Goal: Information Seeking & Learning: Learn about a topic

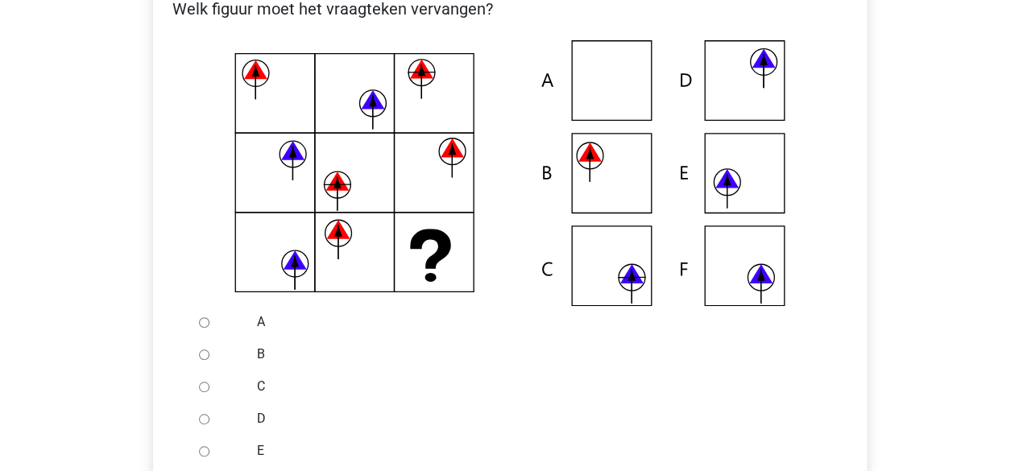
scroll to position [337, 0]
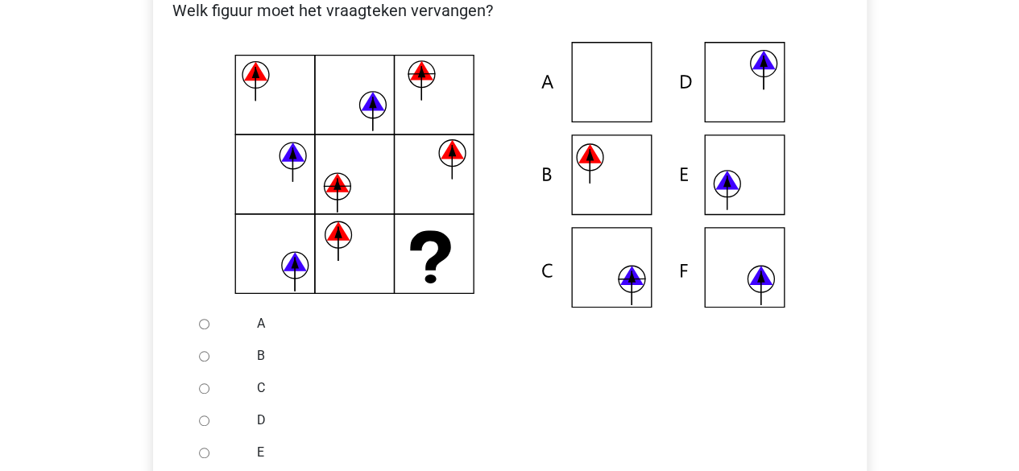
click at [202, 420] on input "D" at bounding box center [204, 421] width 10 height 10
radio input "true"
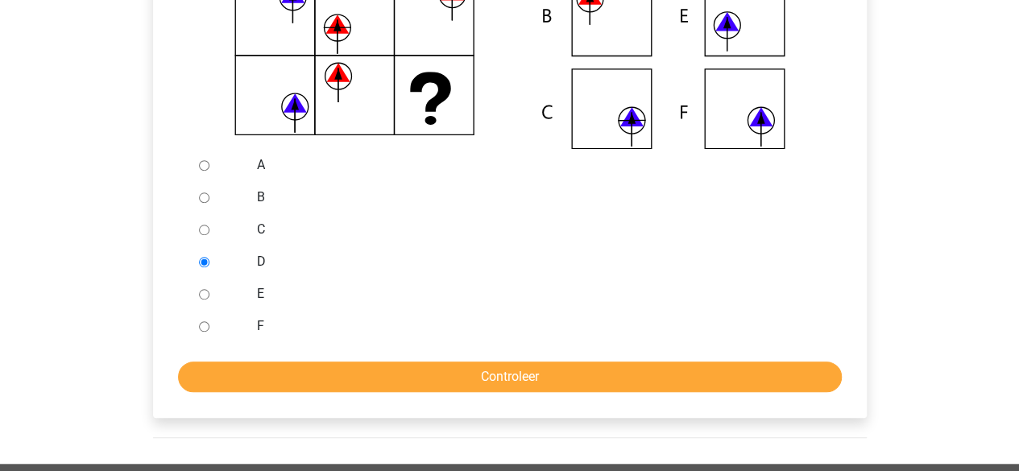
scroll to position [496, 0]
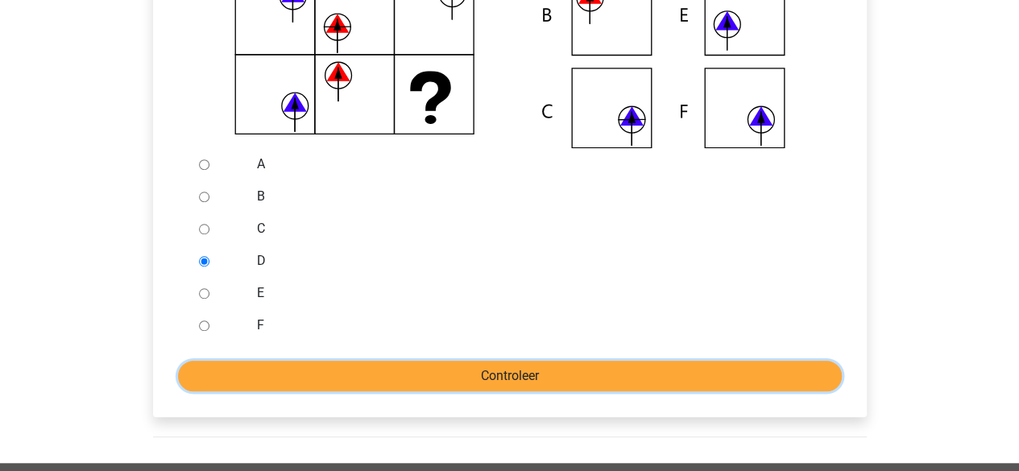
click at [419, 369] on input "Controleer" at bounding box center [510, 376] width 664 height 31
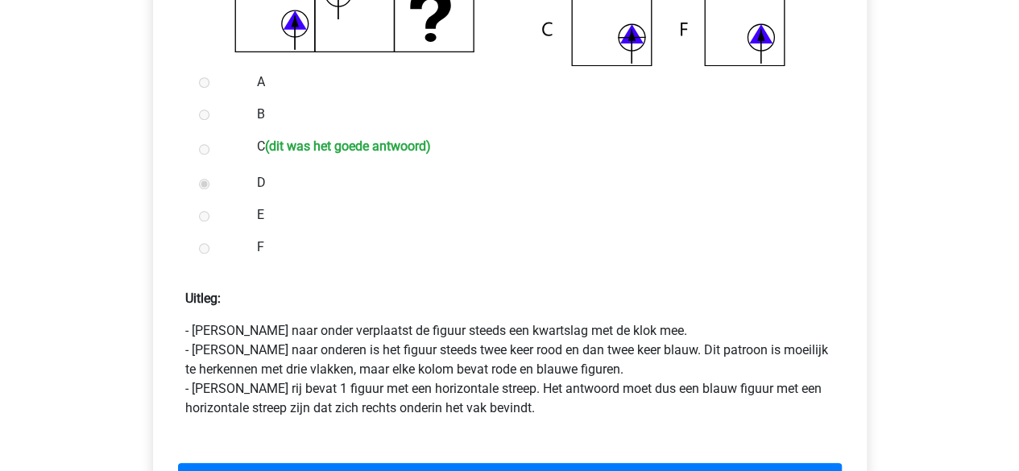
scroll to position [659, 0]
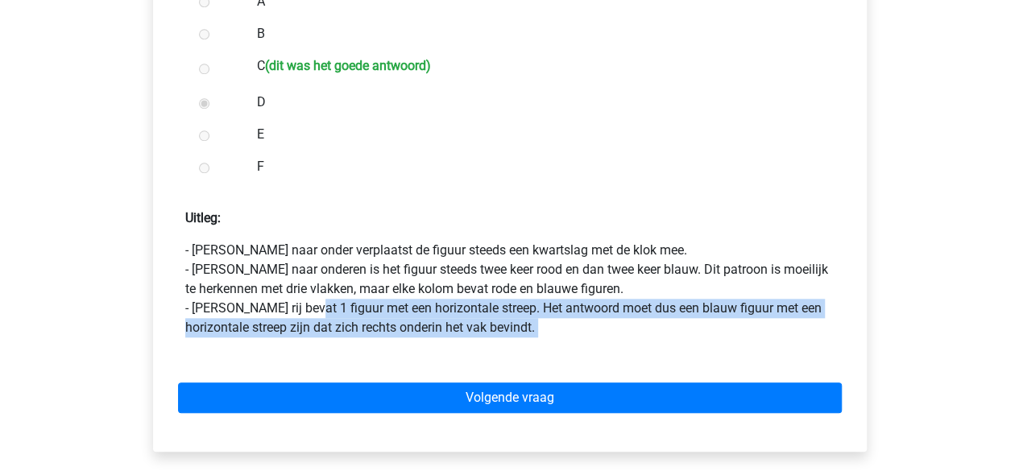
drag, startPoint x: 300, startPoint y: 310, endPoint x: 375, endPoint y: 347, distance: 84.3
click at [375, 347] on form "A B C (dit was het goede antwoord) D E F Uitleg: - Van boven naar onder verplaa…" at bounding box center [510, 213] width 688 height 454
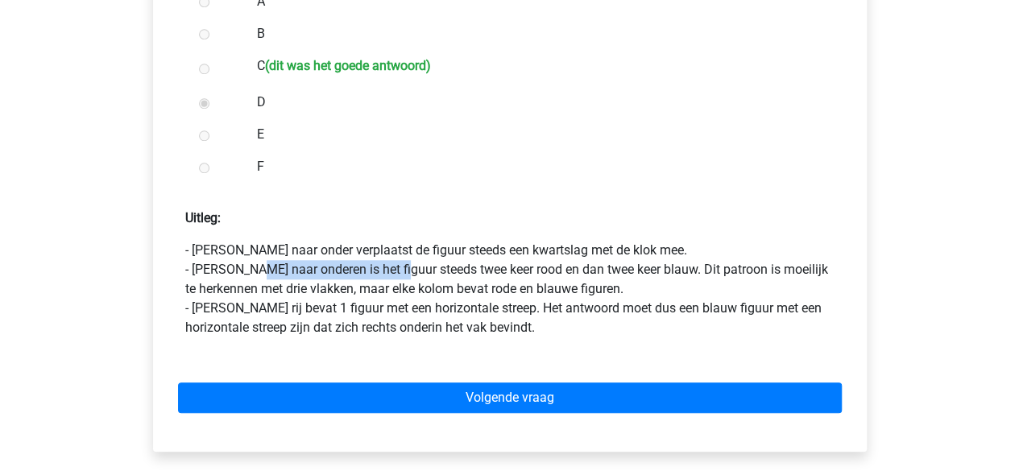
drag, startPoint x: 373, startPoint y: 267, endPoint x: 417, endPoint y: 281, distance: 46.6
click at [415, 280] on p "- Van boven naar onder verplaatst de figuur steeds een kwartslag met de klok me…" at bounding box center [509, 289] width 649 height 97
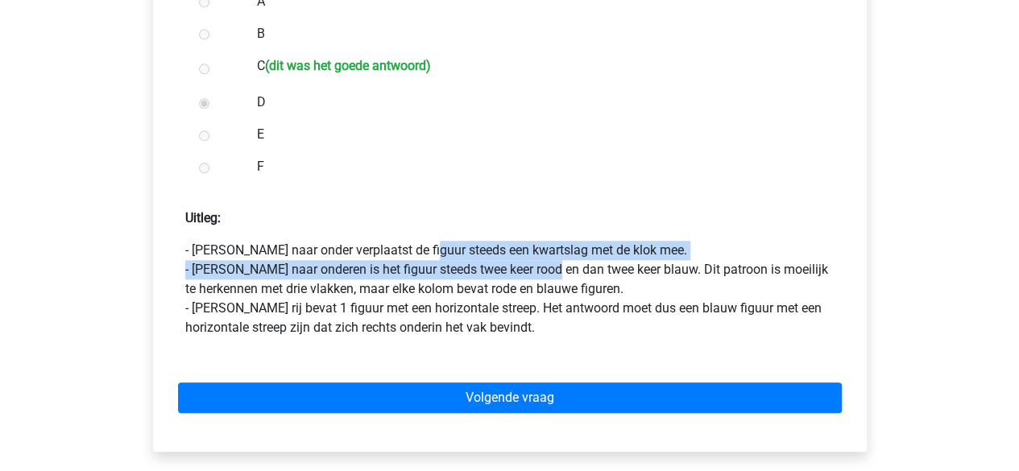
drag, startPoint x: 304, startPoint y: 251, endPoint x: 545, endPoint y: 267, distance: 240.6
click at [551, 268] on p "- Van boven naar onder verplaatst de figuur steeds een kwartslag met de klok me…" at bounding box center [509, 289] width 649 height 97
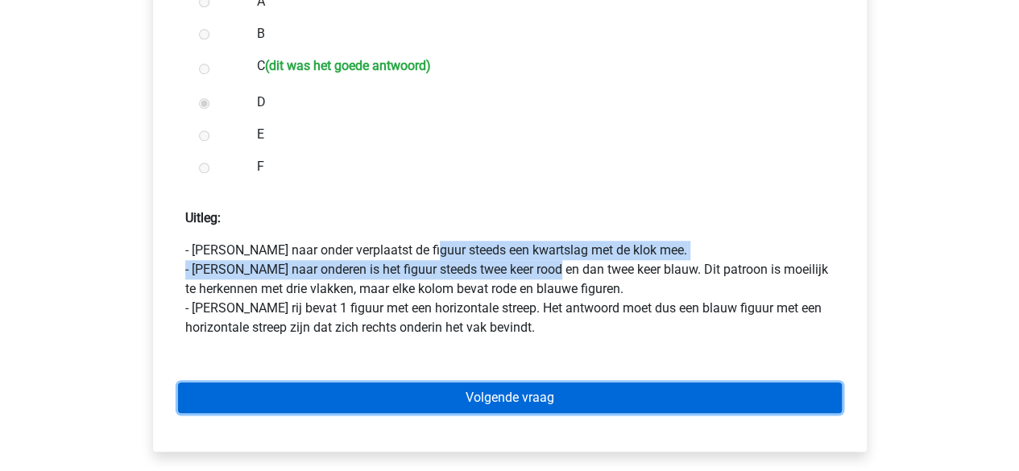
click at [582, 404] on link "Volgende vraag" at bounding box center [510, 398] width 664 height 31
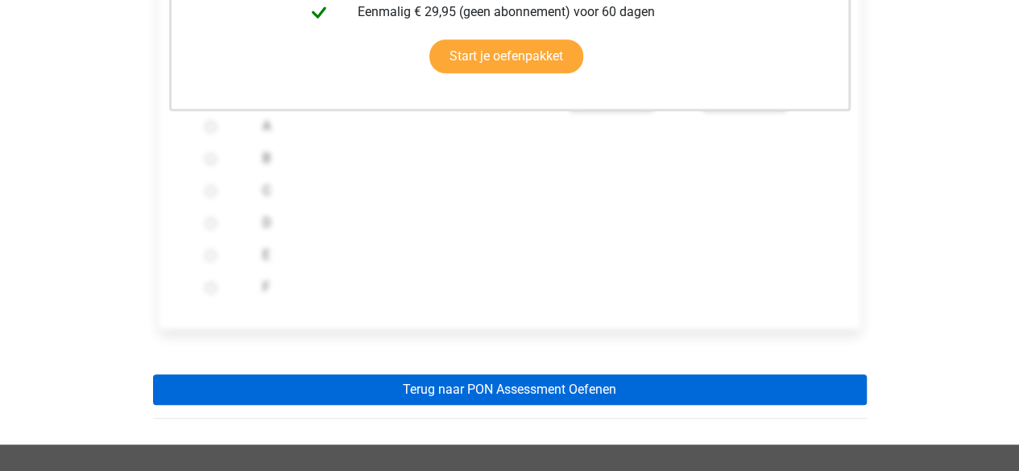
scroll to position [564, 0]
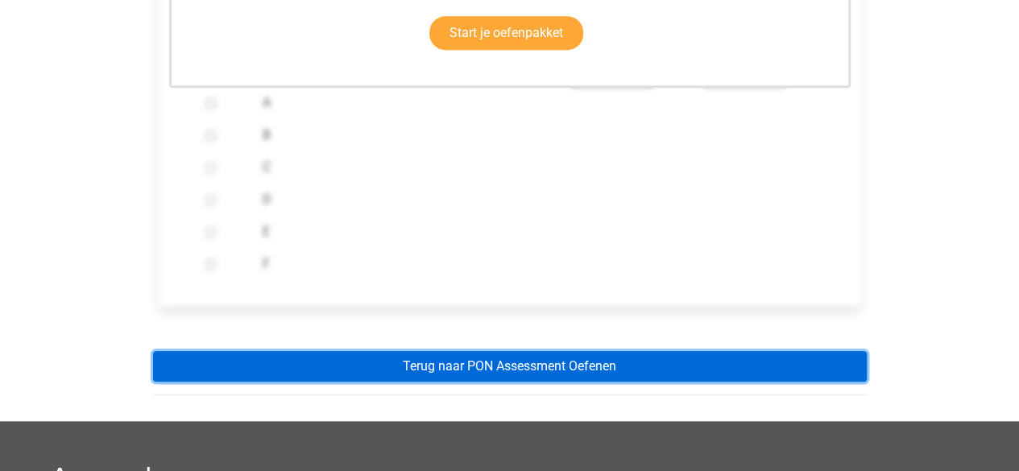
click at [553, 369] on link "Terug naar PON Assessment Oefenen" at bounding box center [510, 366] width 714 height 31
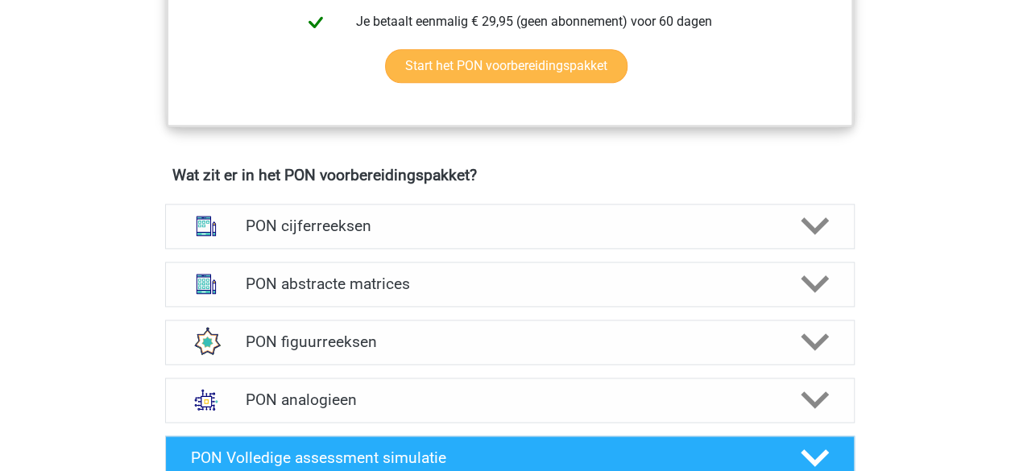
scroll to position [1128, 0]
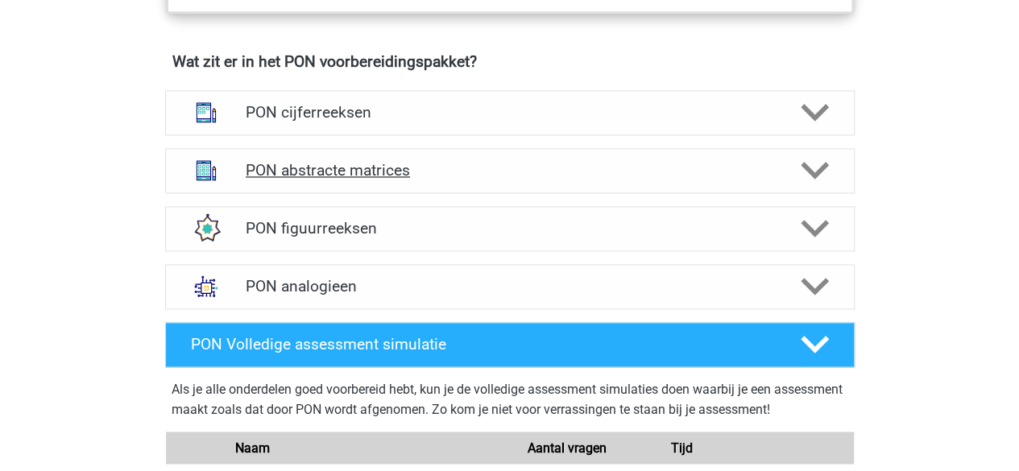
click at [393, 186] on div "PON abstracte matrices" at bounding box center [510, 170] width 690 height 45
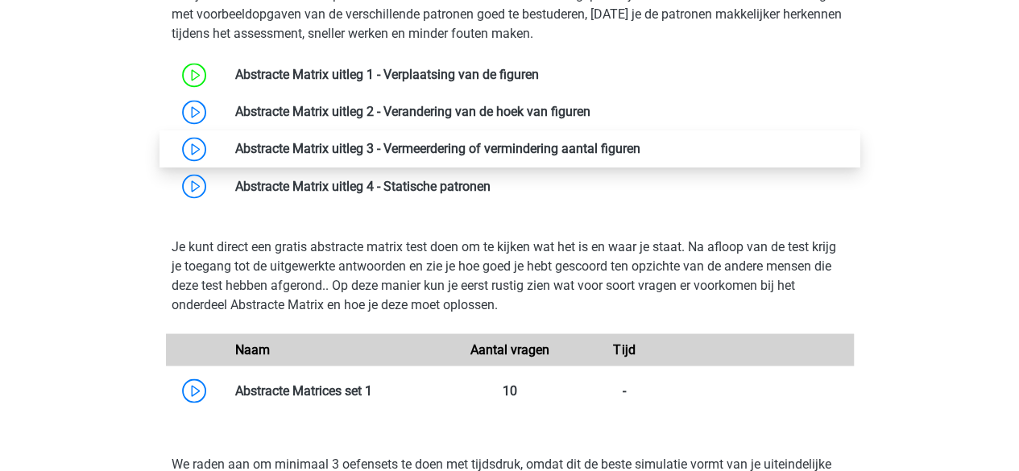
scroll to position [1289, 0]
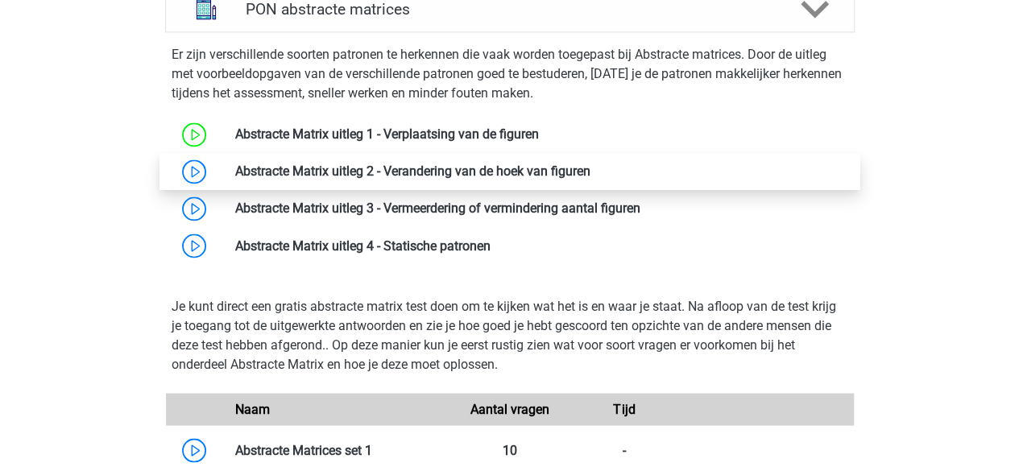
click at [590, 168] on link at bounding box center [590, 171] width 0 height 15
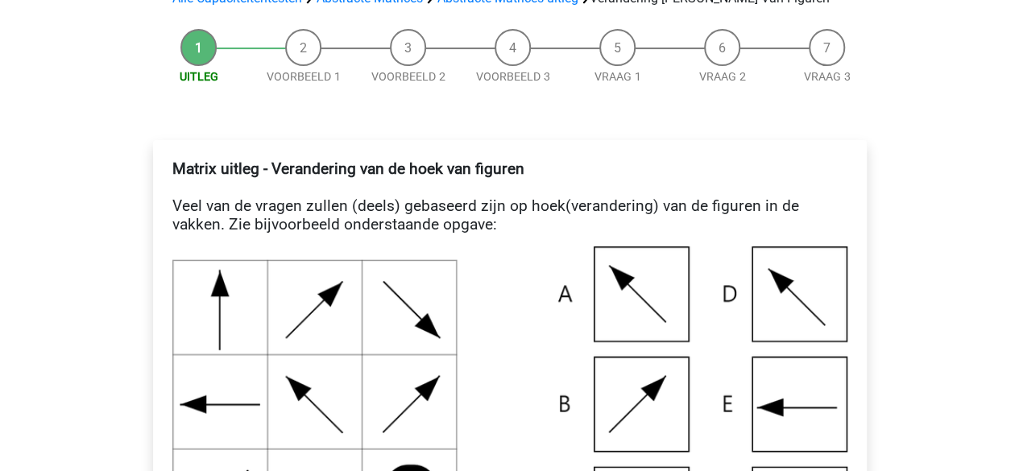
scroll to position [161, 0]
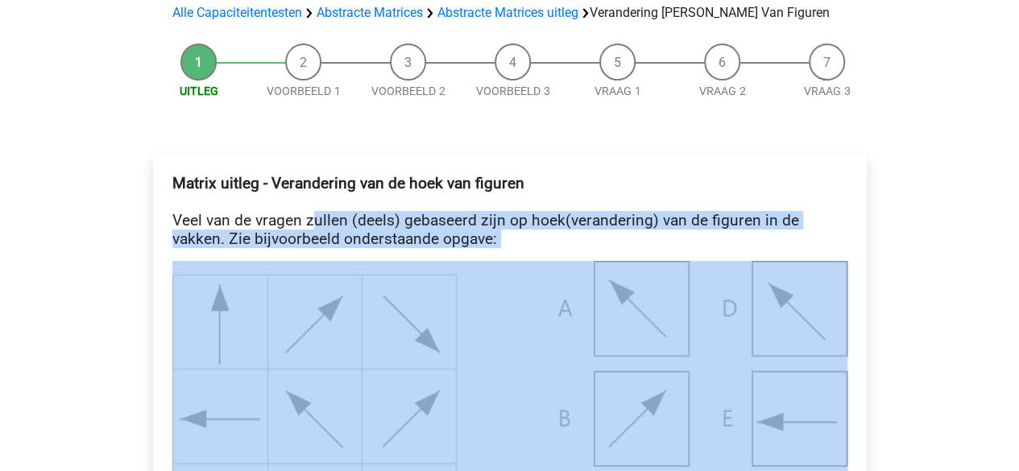
drag, startPoint x: 376, startPoint y: 234, endPoint x: 549, endPoint y: 289, distance: 181.6
click at [502, 242] on h4 "Matrix uitleg - Verandering van de hoek van figuren Veel van de vragen zullen (…" at bounding box center [509, 211] width 675 height 74
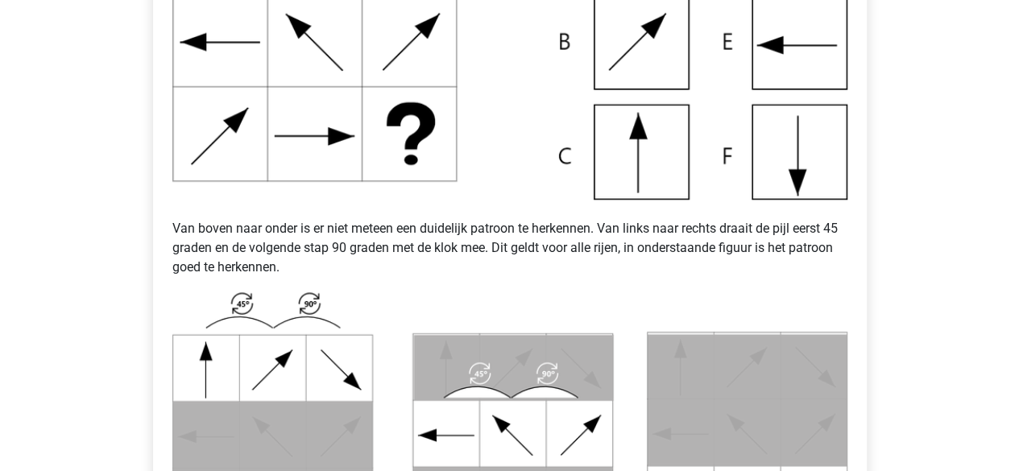
scroll to position [564, 0]
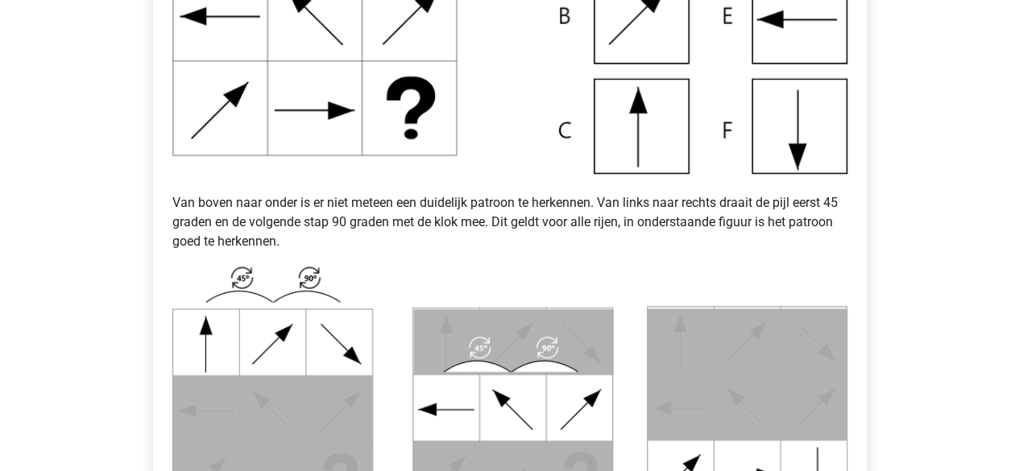
click at [349, 223] on p "Van boven naar onder is er niet meteen een duidelijk patroon te herkennen. Van …" at bounding box center [509, 212] width 675 height 77
drag, startPoint x: 337, startPoint y: 222, endPoint x: 394, endPoint y: 219, distance: 57.2
click at [394, 219] on p "Van boven naar onder is er niet meteen een duidelijk patroon te herkennen. Van …" at bounding box center [509, 212] width 675 height 77
click at [364, 224] on p "Van boven naar onder is er niet meteen een duidelijk patroon te herkennen. Van …" at bounding box center [509, 212] width 675 height 77
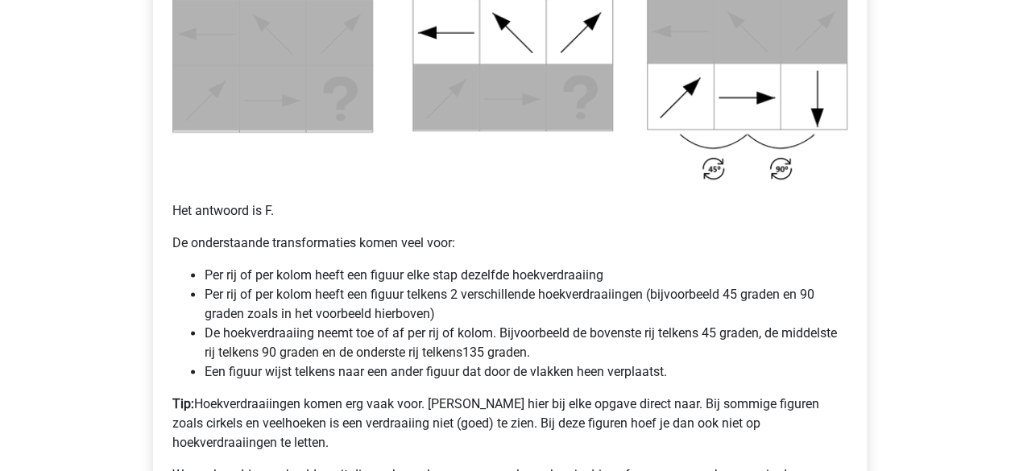
scroll to position [967, 0]
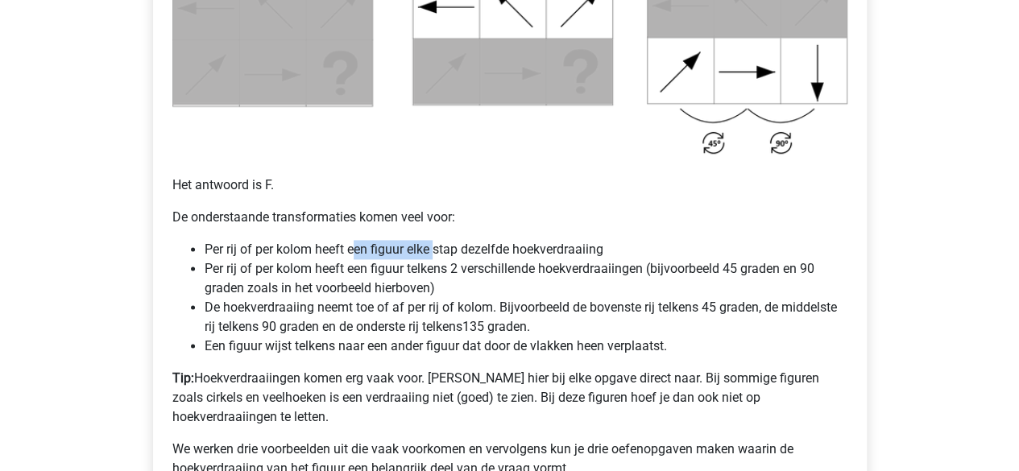
drag, startPoint x: 375, startPoint y: 248, endPoint x: 433, endPoint y: 244, distance: 58.9
click at [433, 244] on li "Per rij of per kolom heeft een figuur elke stap dezelfde hoekverdraaiing" at bounding box center [526, 249] width 643 height 19
click at [263, 288] on li "Per rij of per kolom heeft een figuur telkens 2 verschillende hoekverdraaiingen…" at bounding box center [526, 278] width 643 height 39
drag, startPoint x: 224, startPoint y: 265, endPoint x: 305, endPoint y: 276, distance: 82.1
click at [281, 272] on li "Per rij of per kolom heeft een figuur telkens 2 verschillende hoekverdraaiingen…" at bounding box center [526, 278] width 643 height 39
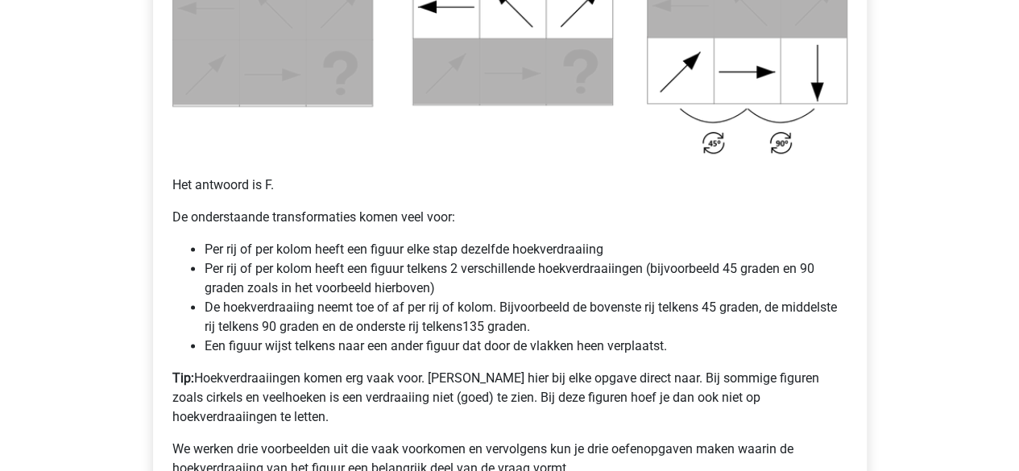
click at [325, 288] on li "Per rij of per kolom heeft een figuur telkens 2 verschillende hoekverdraaiingen…" at bounding box center [526, 278] width 643 height 39
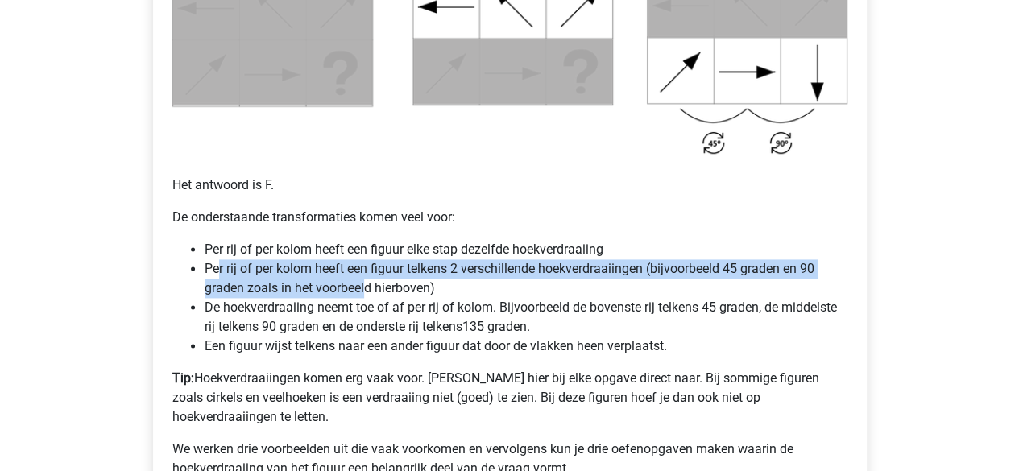
drag, startPoint x: 308, startPoint y: 287, endPoint x: 217, endPoint y: 268, distance: 92.9
click at [217, 268] on li "Per rij of per kolom heeft een figuur telkens 2 verschillende hoekverdraaiingen…" at bounding box center [526, 278] width 643 height 39
drag, startPoint x: 429, startPoint y: 286, endPoint x: 208, endPoint y: 260, distance: 222.2
click at [208, 260] on li "Per rij of per kolom heeft een figuur telkens 2 verschillende hoekverdraaiingen…" at bounding box center [526, 278] width 643 height 39
click at [222, 291] on li "Per rij of per kolom heeft een figuur telkens 2 verschillende hoekverdraaiingen…" at bounding box center [526, 278] width 643 height 39
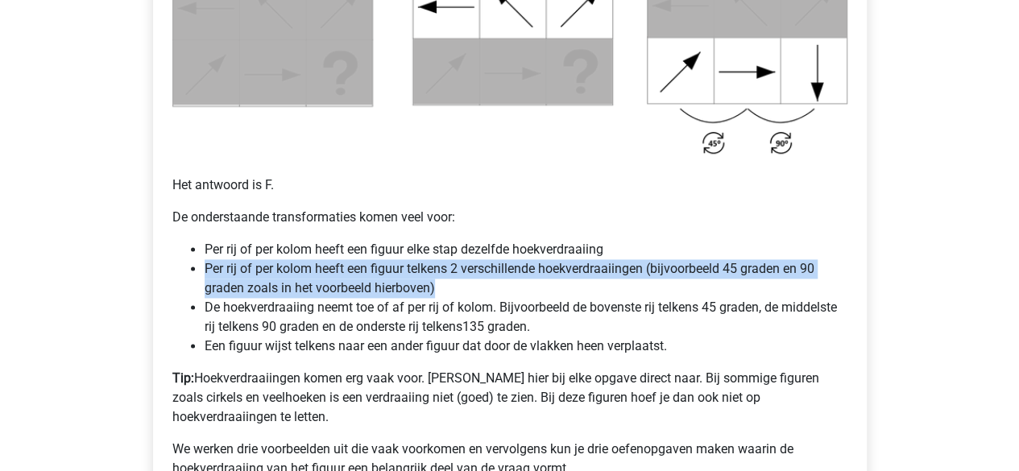
drag, startPoint x: 204, startPoint y: 264, endPoint x: 435, endPoint y: 294, distance: 233.1
click at [435, 294] on li "Per rij of per kolom heeft een figuur telkens 2 verschillende hoekverdraaiingen…" at bounding box center [526, 278] width 643 height 39
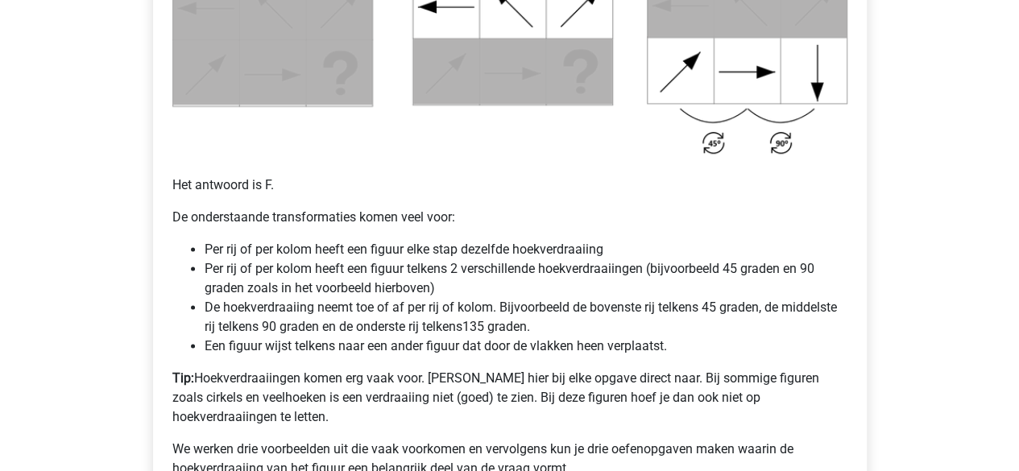
click at [627, 329] on li "De hoekverdraaiing neemt toe of af per rij of kolom. Bijvoorbeeld de bovenste r…" at bounding box center [526, 317] width 643 height 39
